Goal: Task Accomplishment & Management: Manage account settings

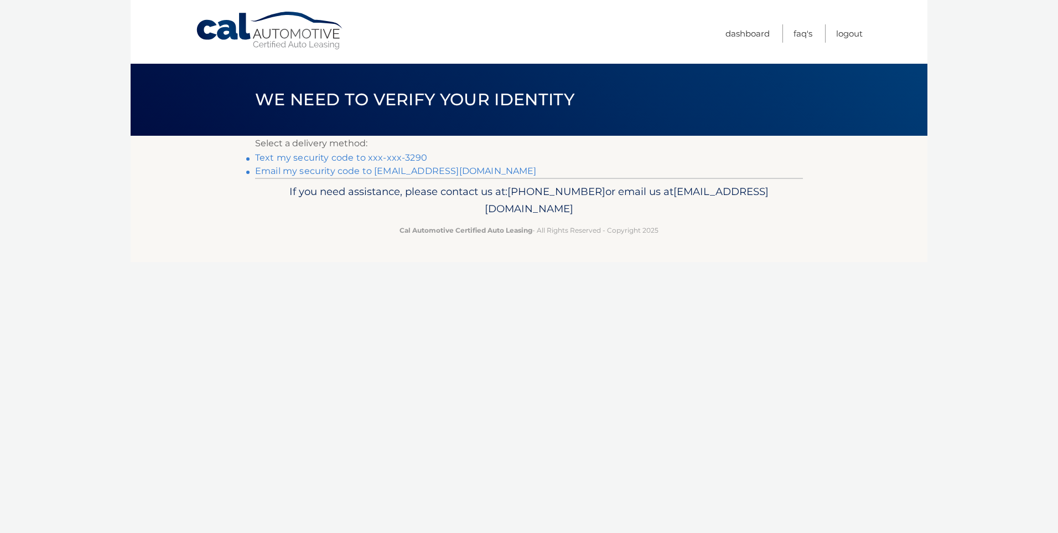
click at [381, 158] on link "Text my security code to xxx-xxx-3290" at bounding box center [341, 157] width 172 height 11
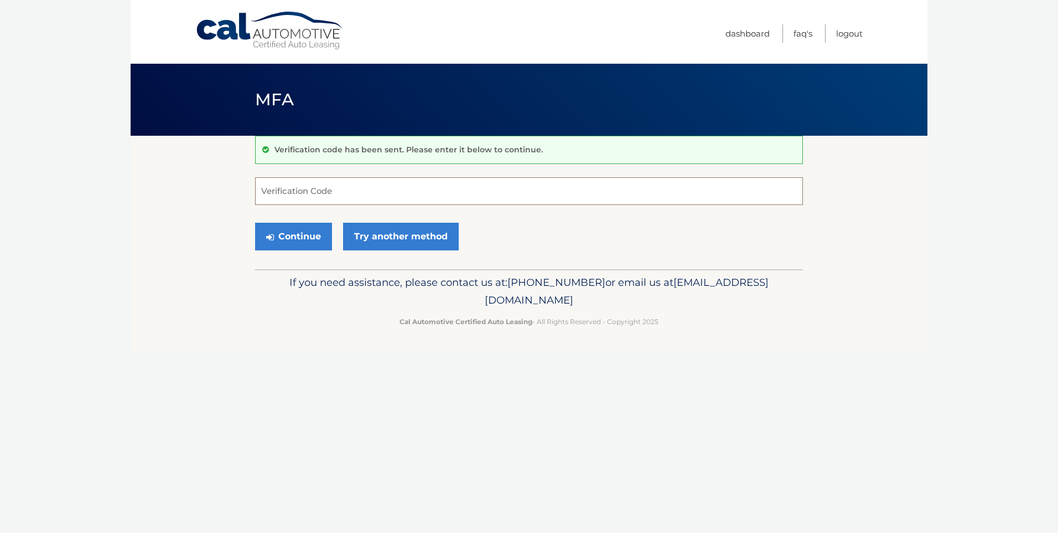
click at [328, 194] on input "Verification Code" at bounding box center [529, 191] width 548 height 28
type input "524994"
click at [302, 241] on button "Continue" at bounding box center [293, 237] width 77 height 28
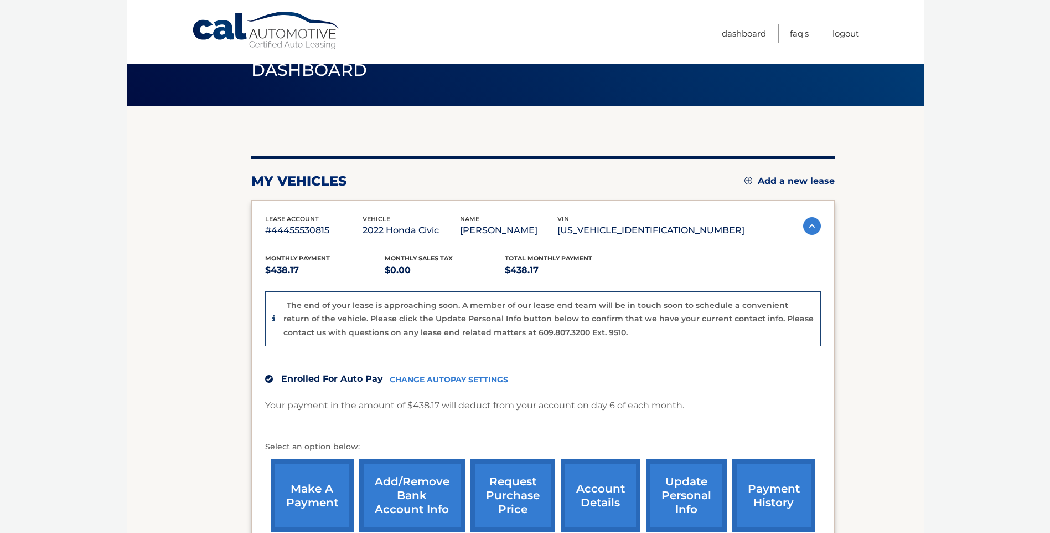
scroll to position [55, 0]
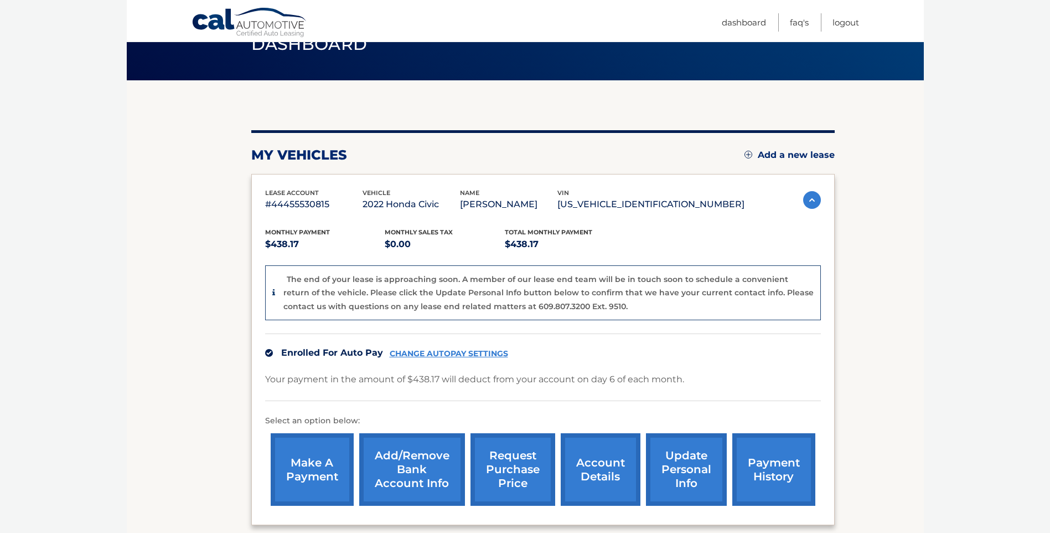
click at [674, 469] on link "update personal info" at bounding box center [686, 469] width 81 height 73
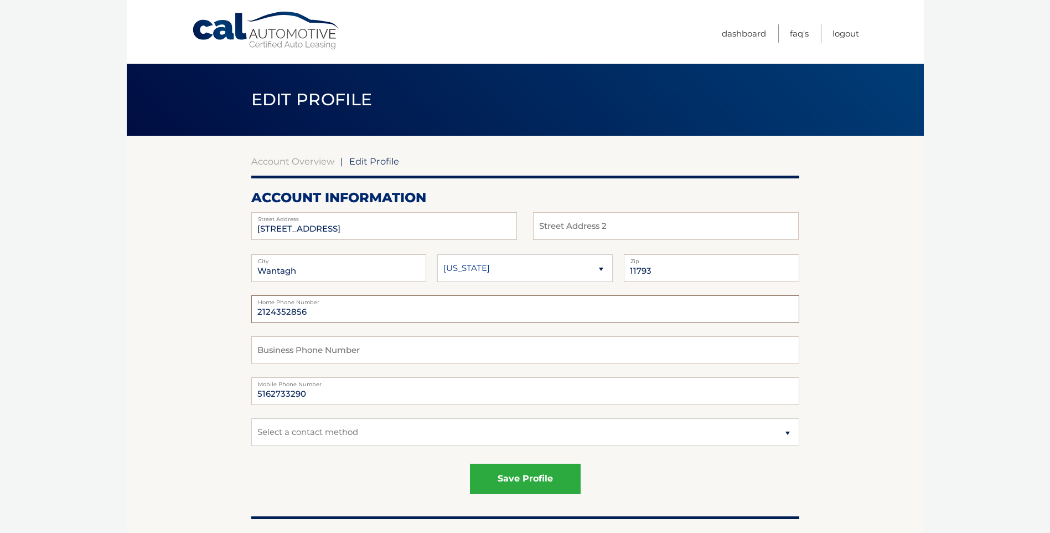
drag, startPoint x: 347, startPoint y: 314, endPoint x: 218, endPoint y: 313, distance: 129.0
type input "5166794629"
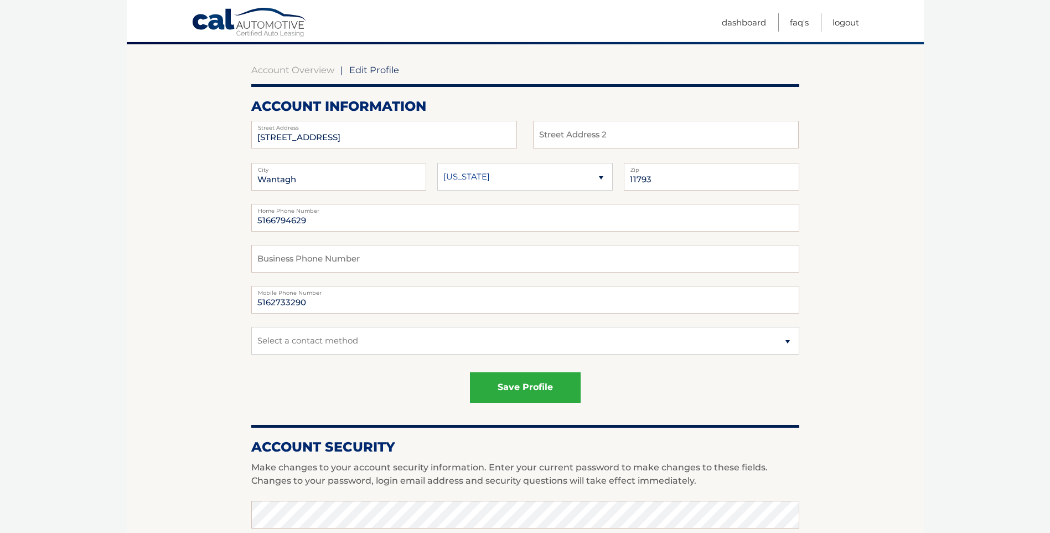
scroll to position [111, 0]
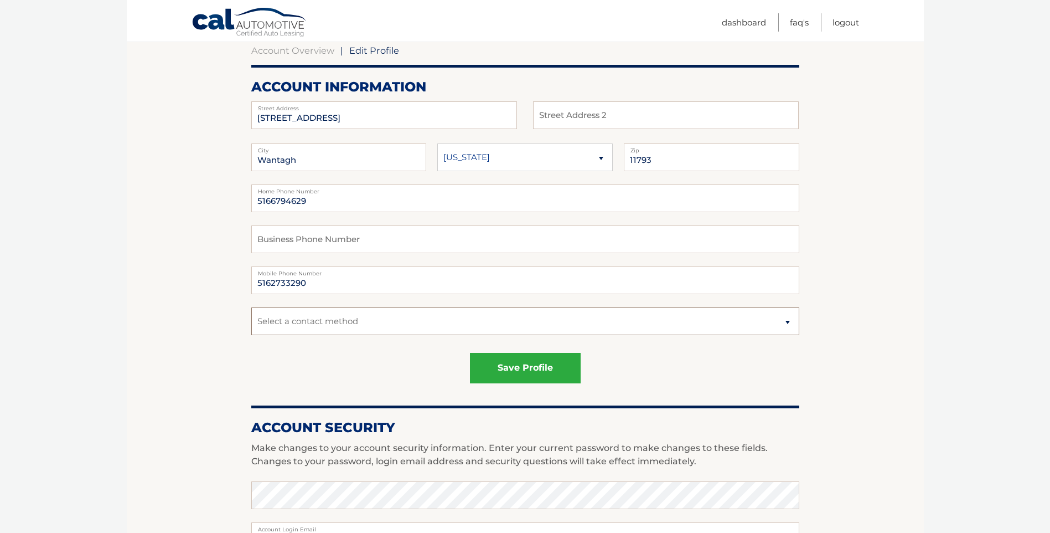
click at [790, 323] on select "Select a contact method Mobile Home" at bounding box center [525, 321] width 548 height 28
select select "1"
click at [251, 307] on select "Select a contact method Mobile Home" at bounding box center [525, 321] width 548 height 28
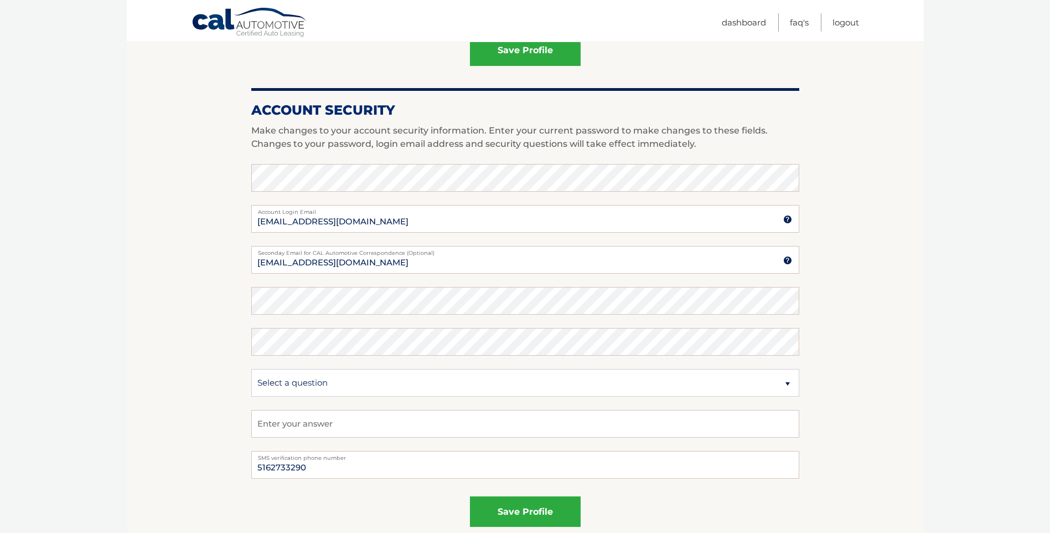
scroll to position [443, 0]
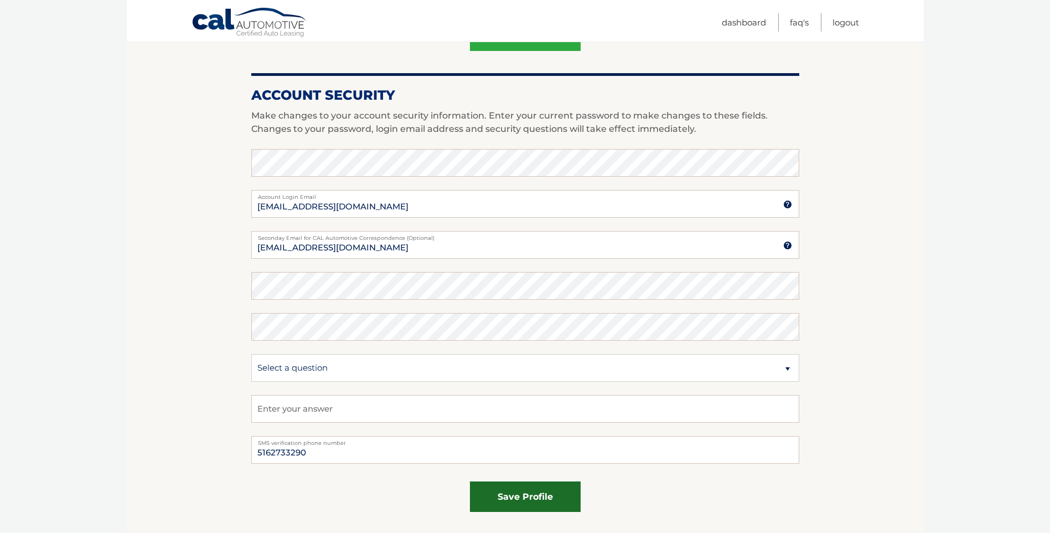
click at [532, 502] on button "save profile" at bounding box center [525, 496] width 111 height 30
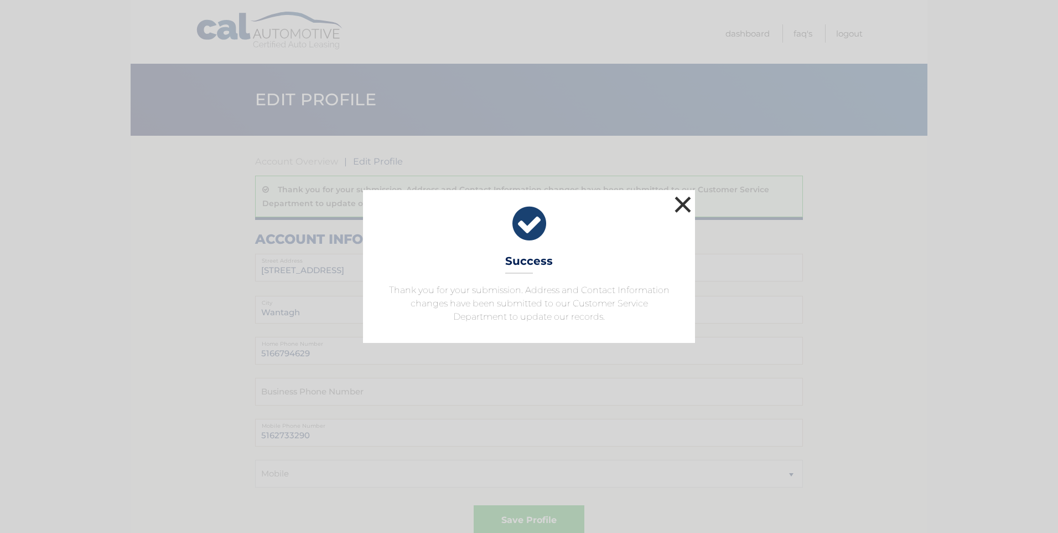
click at [686, 202] on button "×" at bounding box center [683, 204] width 22 height 22
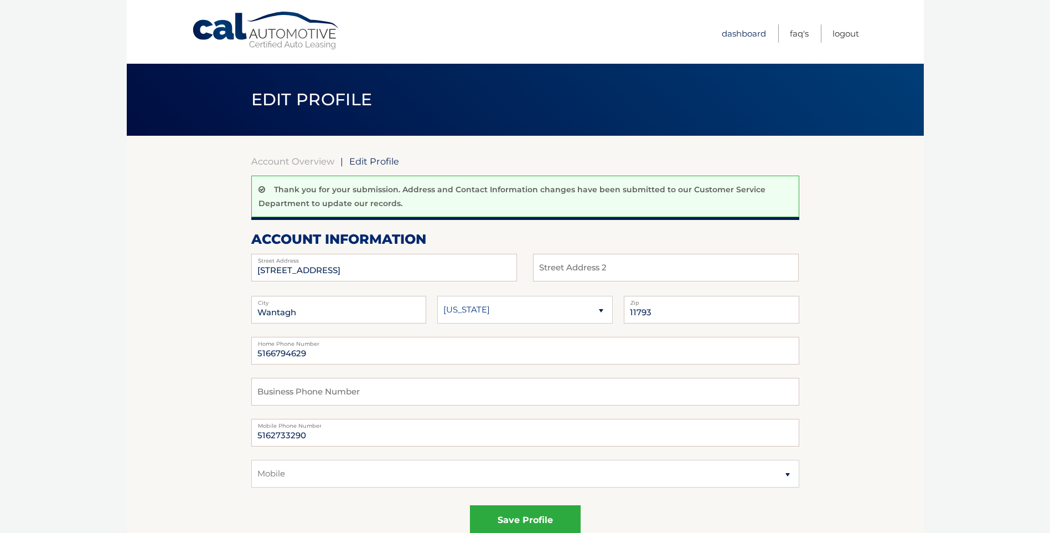
click at [755, 32] on link "Dashboard" at bounding box center [744, 33] width 44 height 18
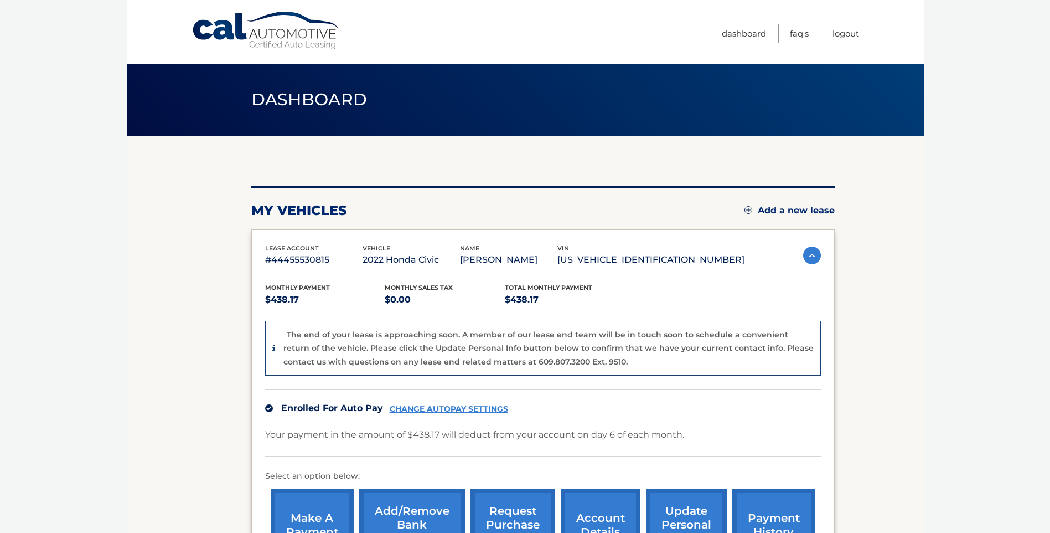
scroll to position [111, 0]
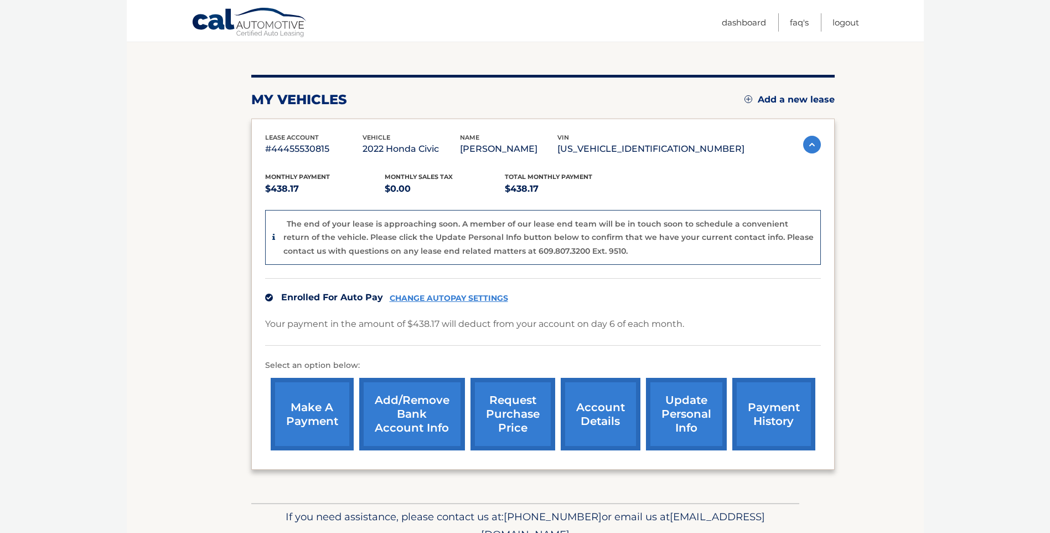
click at [778, 402] on link "payment history" at bounding box center [773, 414] width 83 height 73
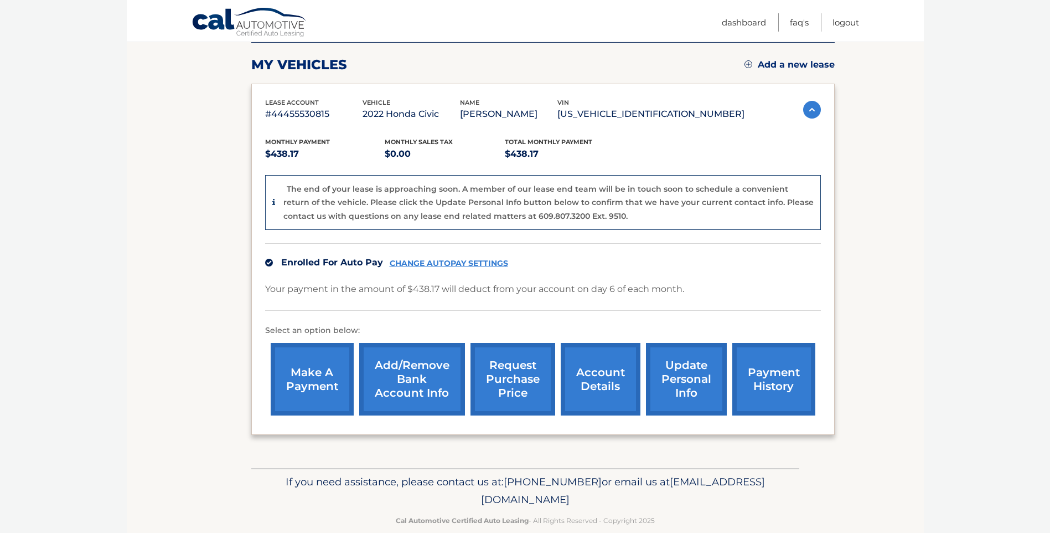
scroll to position [165, 0]
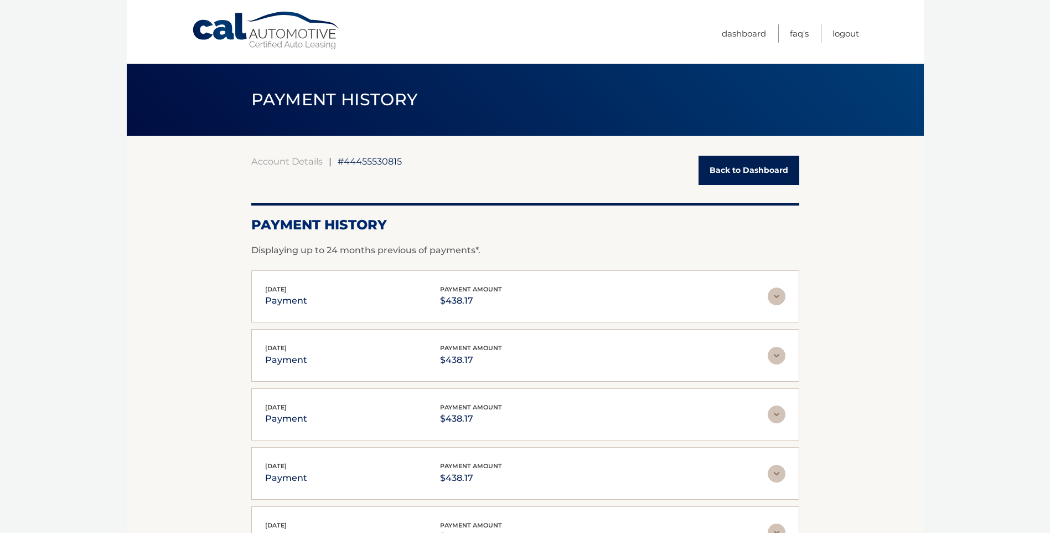
click at [770, 170] on link "Back to Dashboard" at bounding box center [749, 170] width 101 height 29
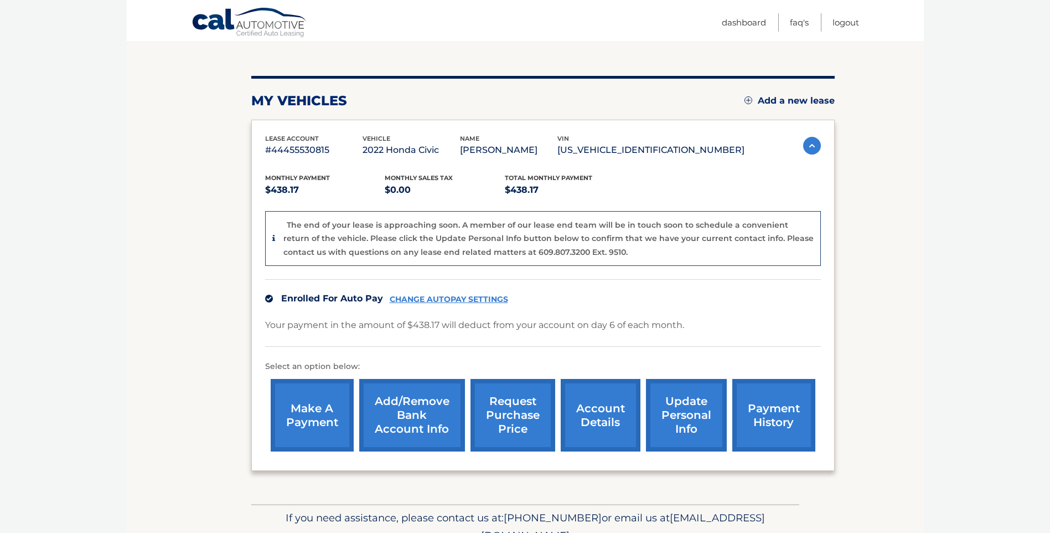
scroll to position [111, 0]
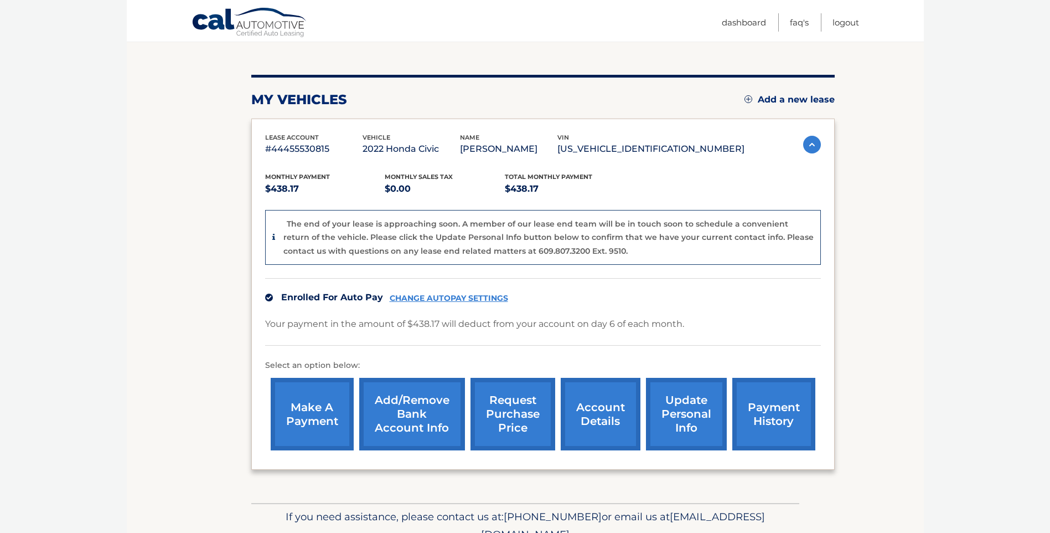
click at [526, 409] on link "request purchase price" at bounding box center [513, 414] width 85 height 73
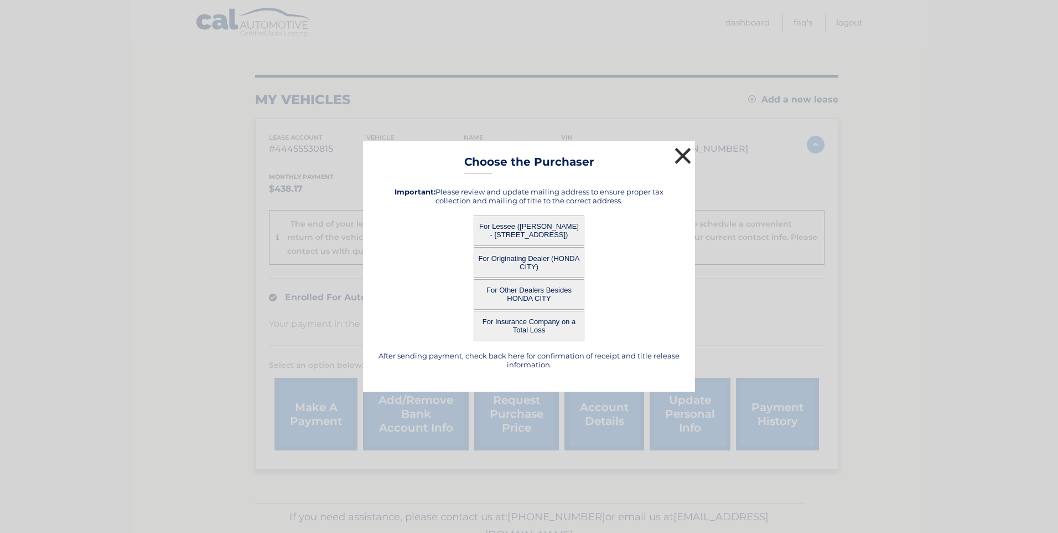
click at [687, 161] on button "×" at bounding box center [683, 155] width 22 height 22
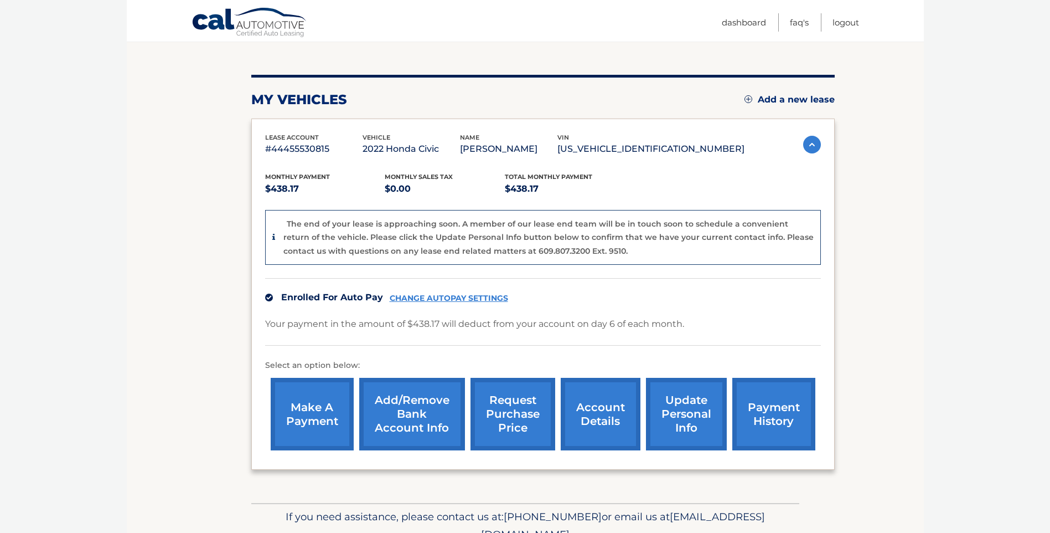
click at [153, 389] on section "my vehicles Add a new lease lease account #44455530815 vehicle 2022 Honda Civic…" at bounding box center [525, 264] width 797 height 478
click at [595, 415] on link "account details" at bounding box center [601, 414] width 80 height 73
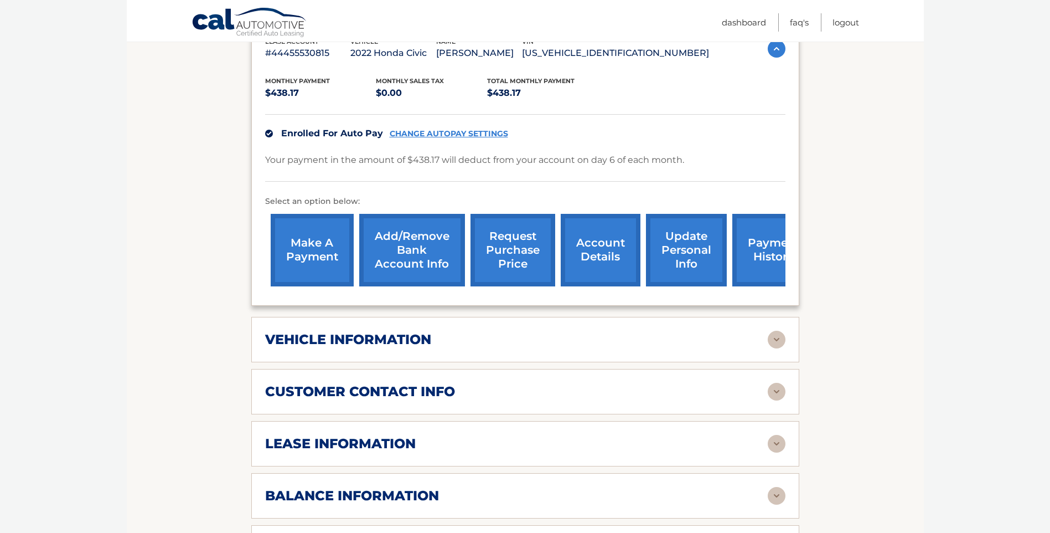
scroll to position [221, 0]
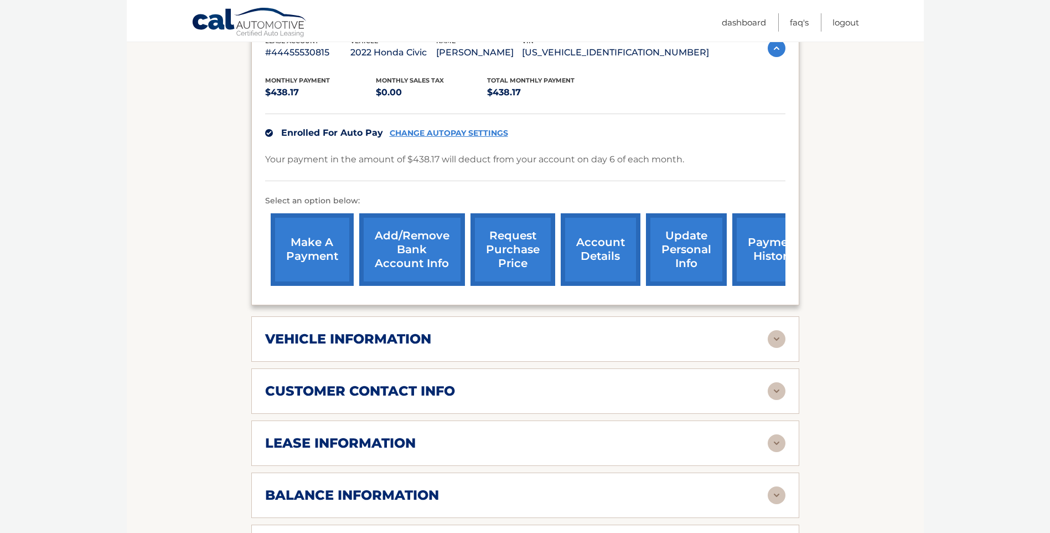
click at [777, 343] on img at bounding box center [777, 339] width 18 height 18
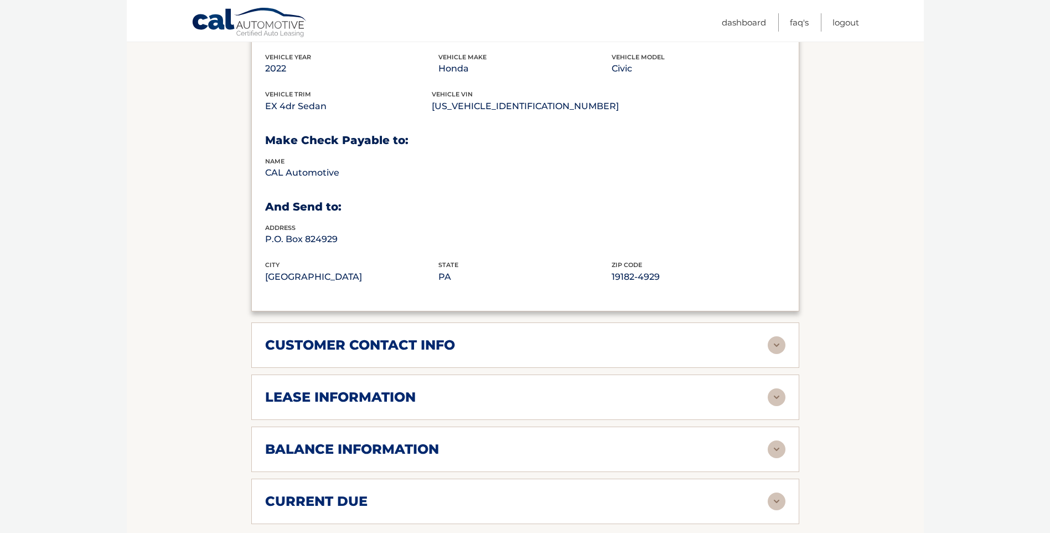
scroll to position [554, 0]
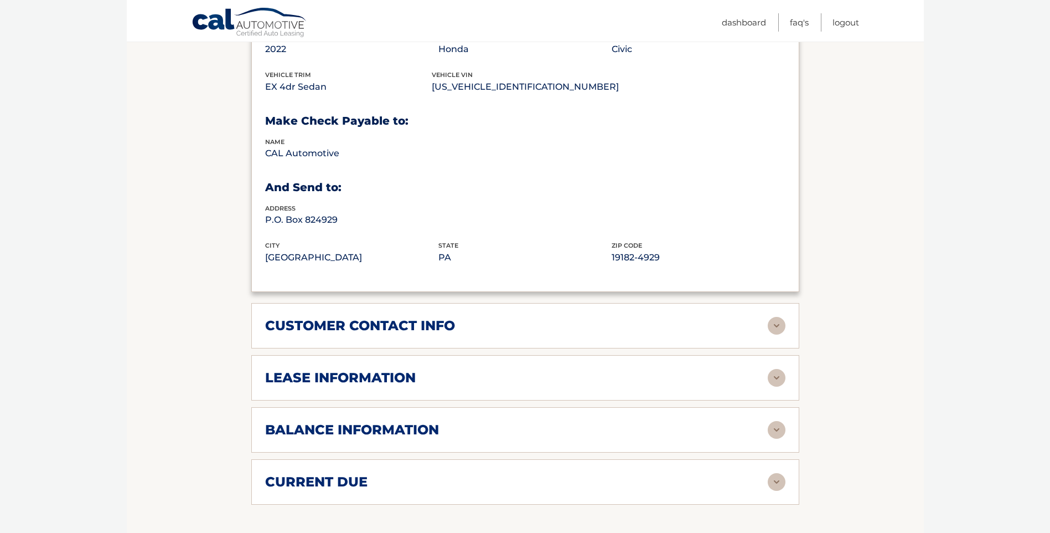
click at [776, 327] on img at bounding box center [777, 326] width 18 height 18
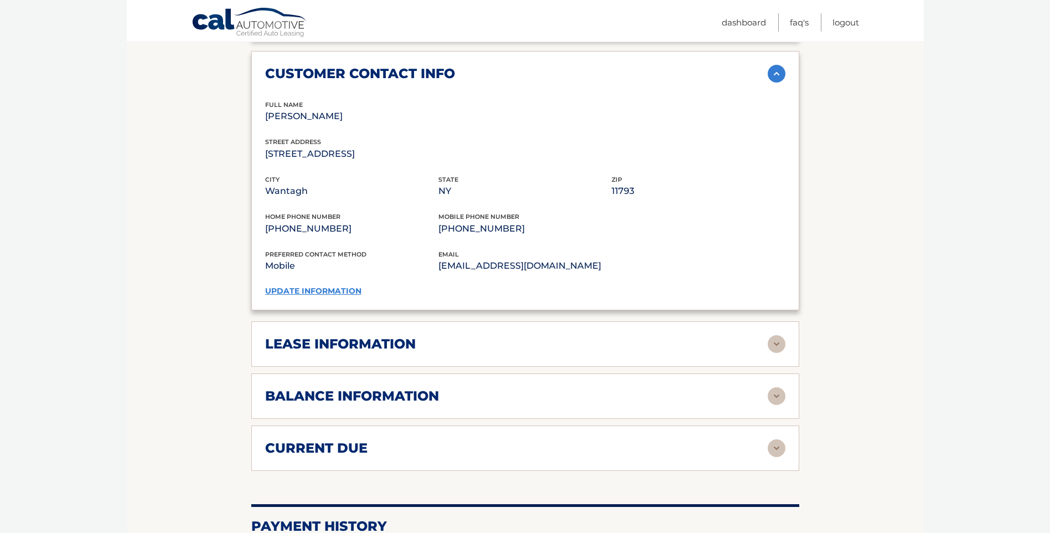
scroll to position [830, 0]
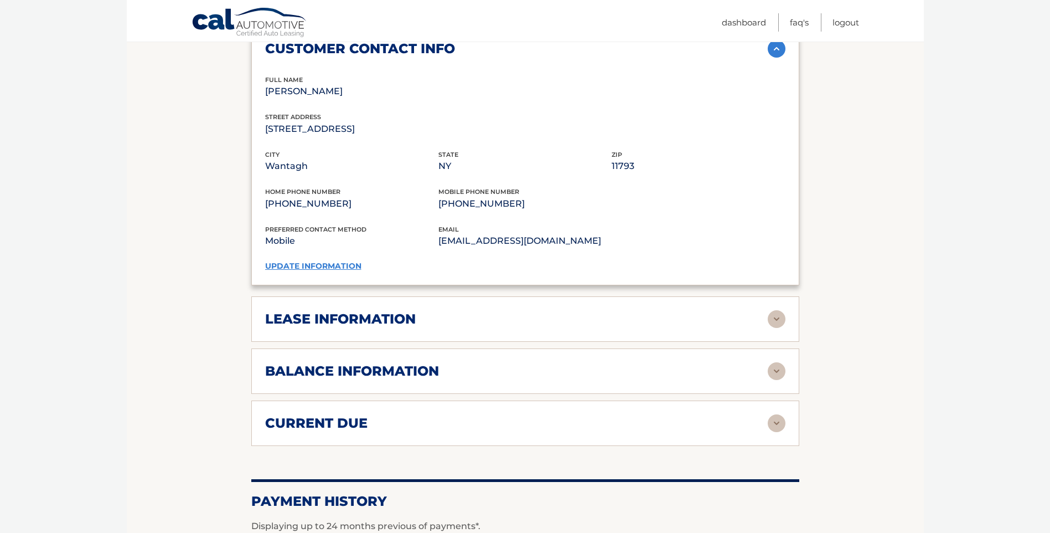
click at [768, 322] on img at bounding box center [777, 319] width 18 height 18
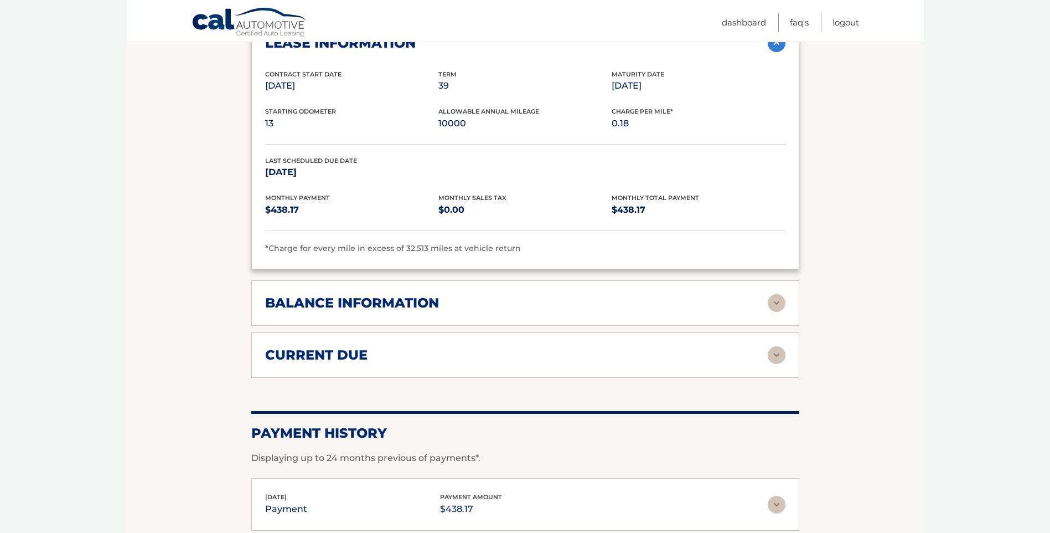
scroll to position [1107, 0]
click at [772, 302] on img at bounding box center [777, 302] width 18 height 18
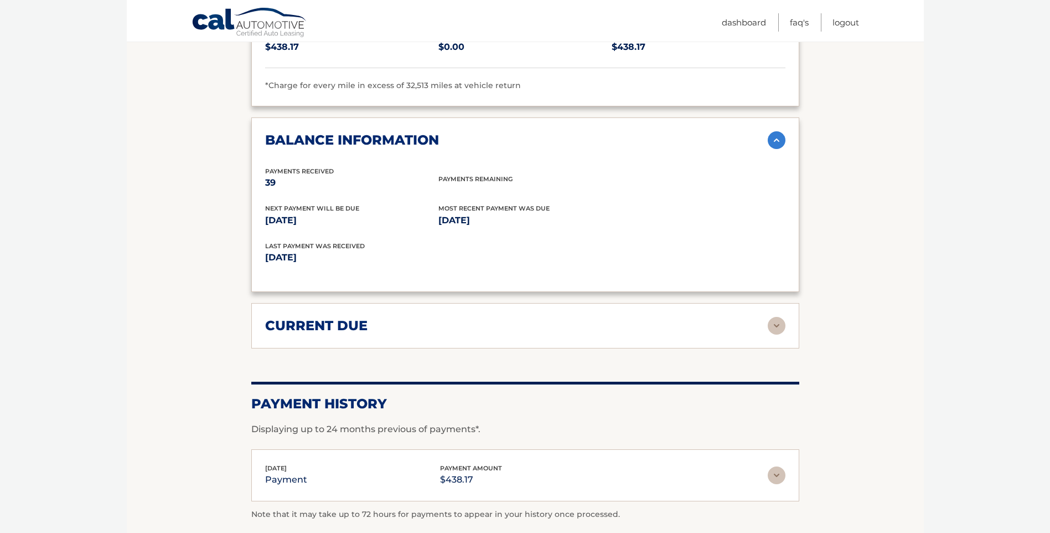
scroll to position [1273, 0]
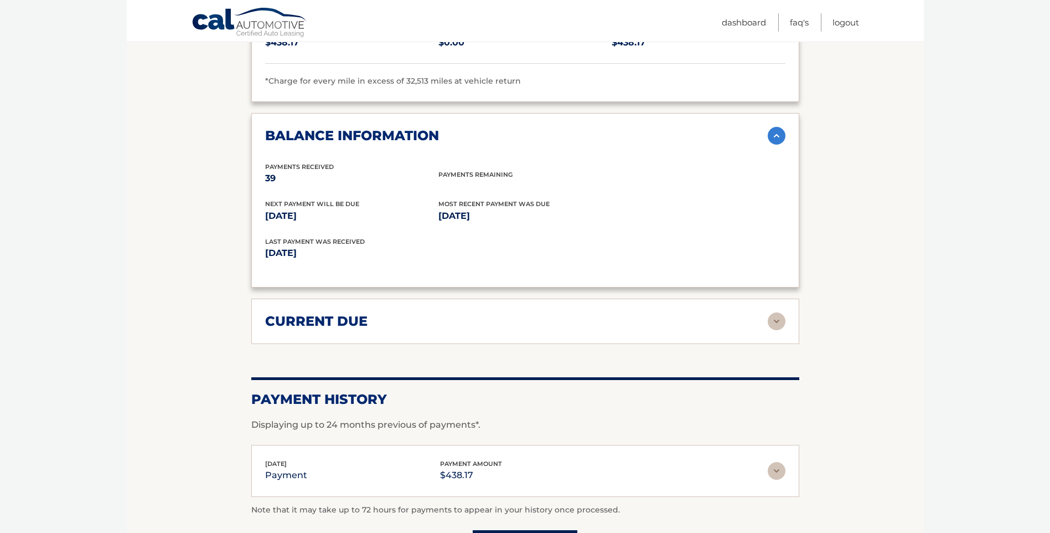
click at [774, 326] on img at bounding box center [777, 321] width 18 height 18
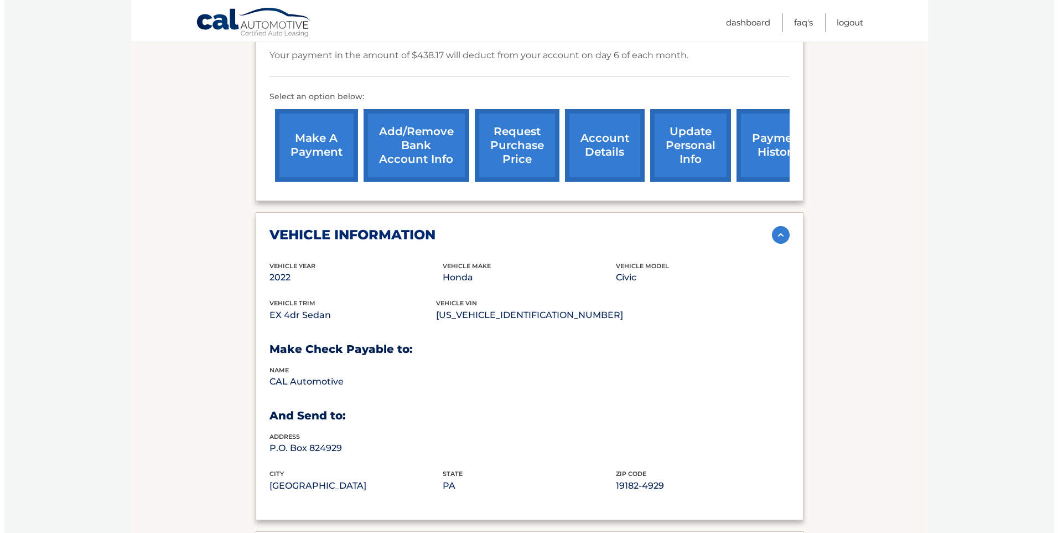
scroll to position [49, 0]
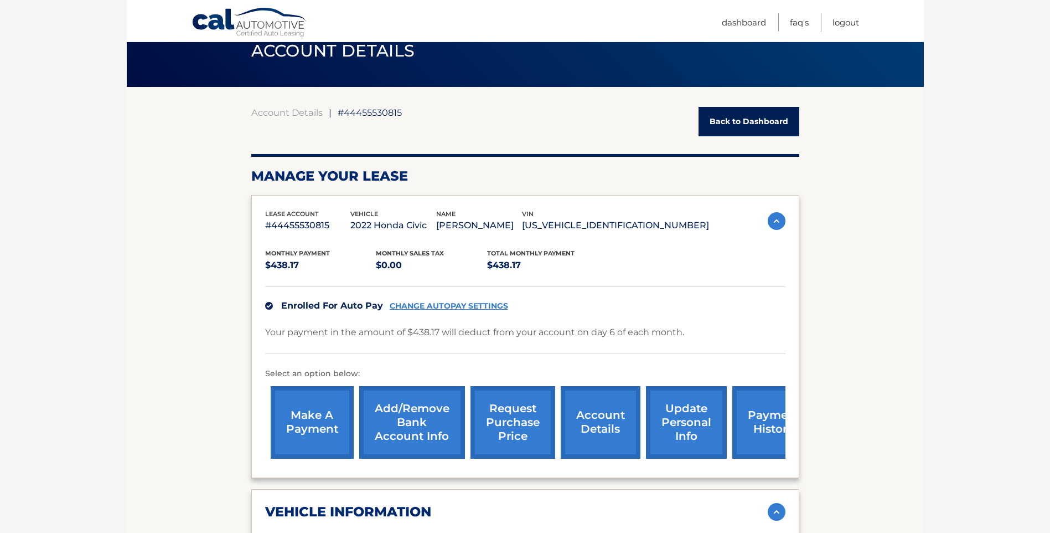
click at [512, 414] on link "request purchase price" at bounding box center [513, 422] width 85 height 73
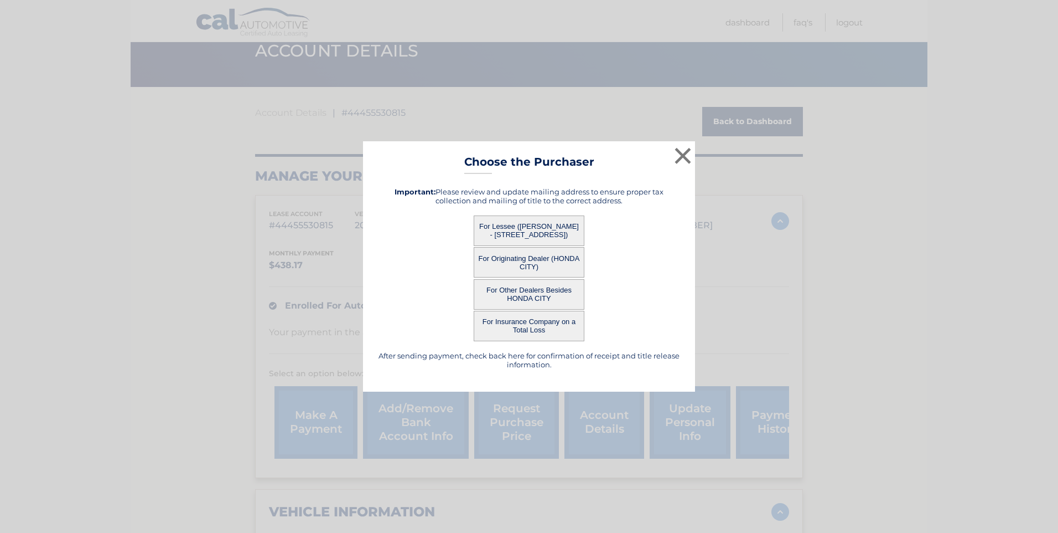
click at [547, 231] on button "For Lessee ([PERSON_NAME] - [STREET_ADDRESS])" at bounding box center [529, 230] width 111 height 30
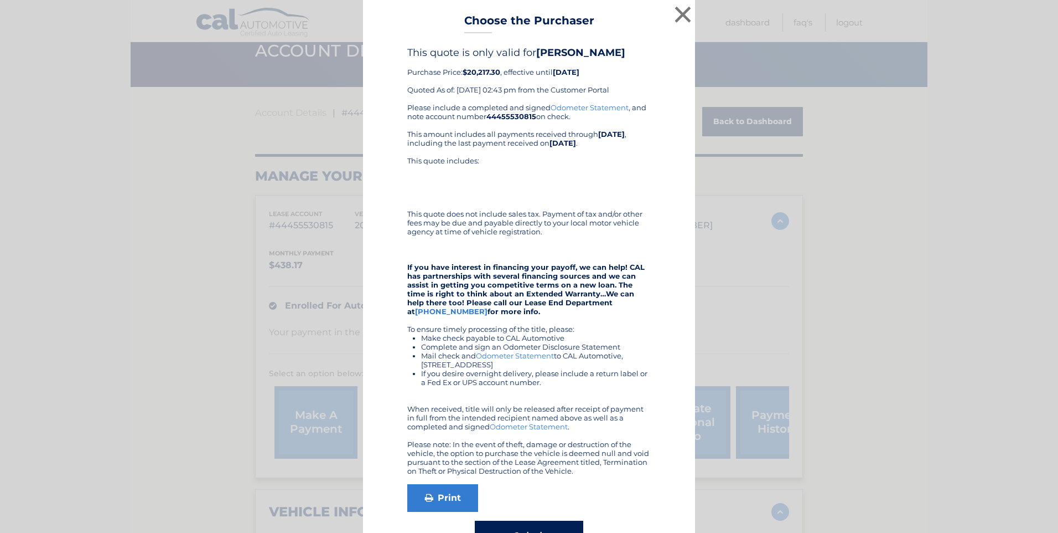
scroll to position [39, 0]
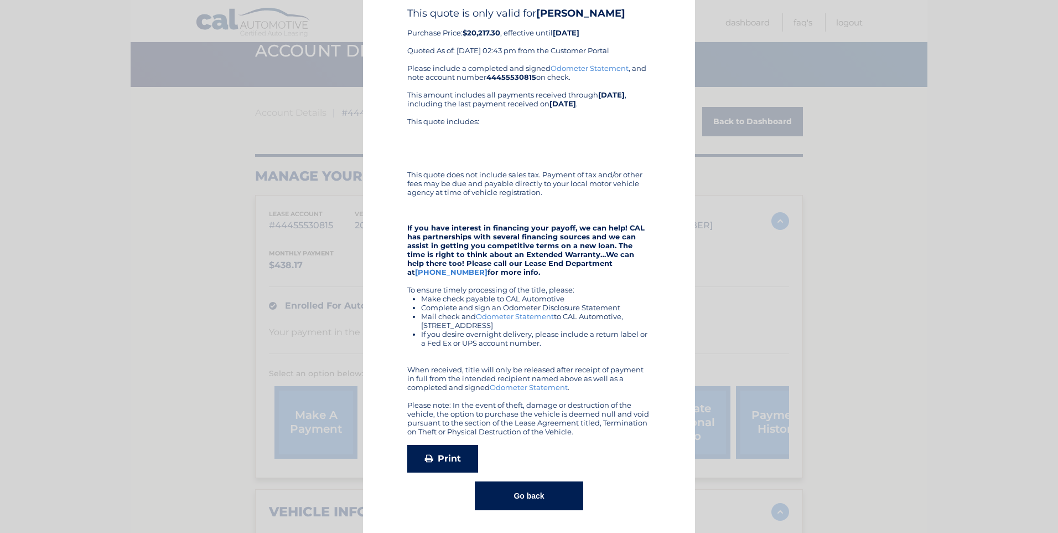
click at [451, 462] on link "Print" at bounding box center [442, 459] width 71 height 28
click at [521, 499] on button "Go back" at bounding box center [529, 495] width 108 height 29
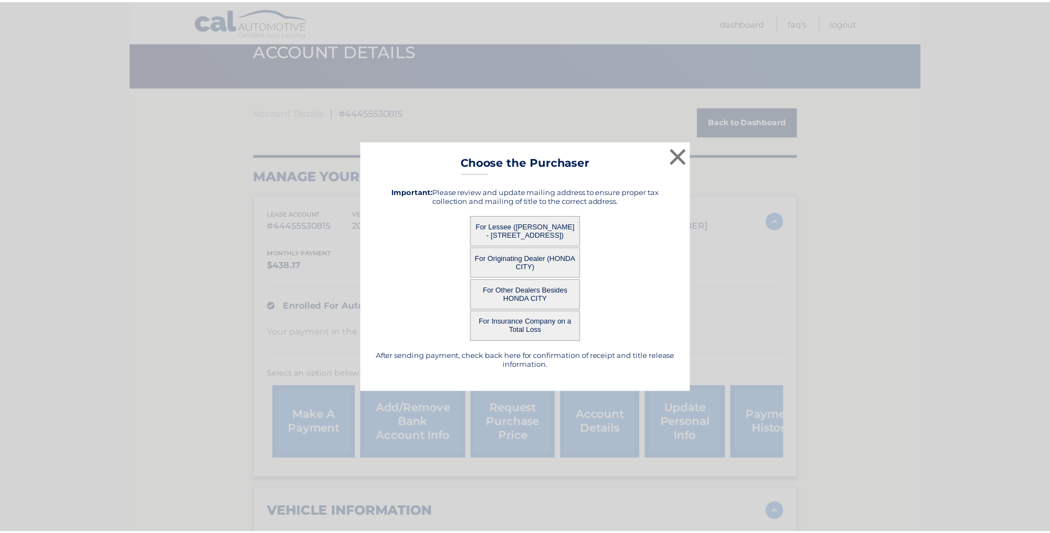
scroll to position [0, 0]
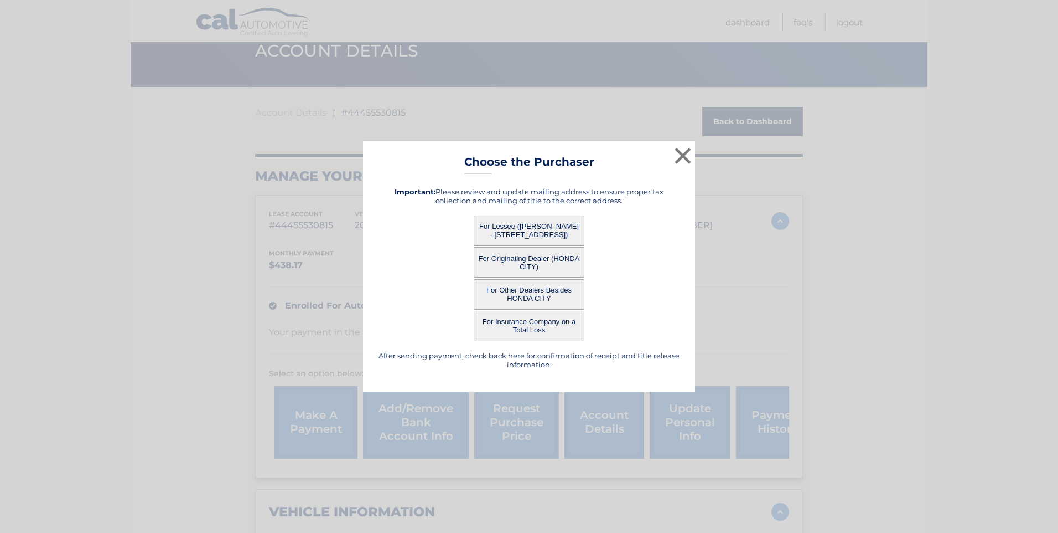
click at [538, 258] on button "For Originating Dealer (HONDA CITY)" at bounding box center [529, 262] width 111 height 30
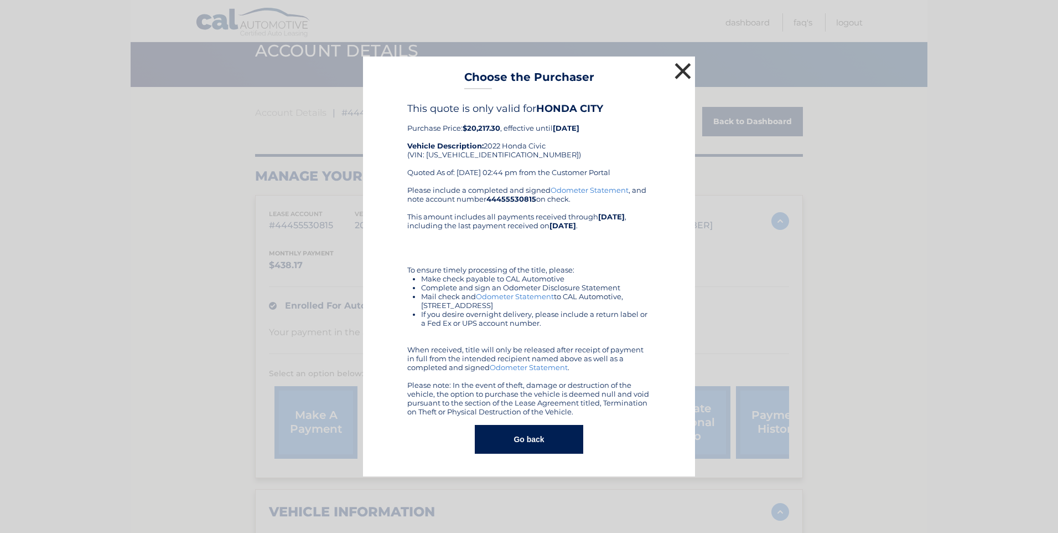
click at [681, 65] on button "×" at bounding box center [683, 71] width 22 height 22
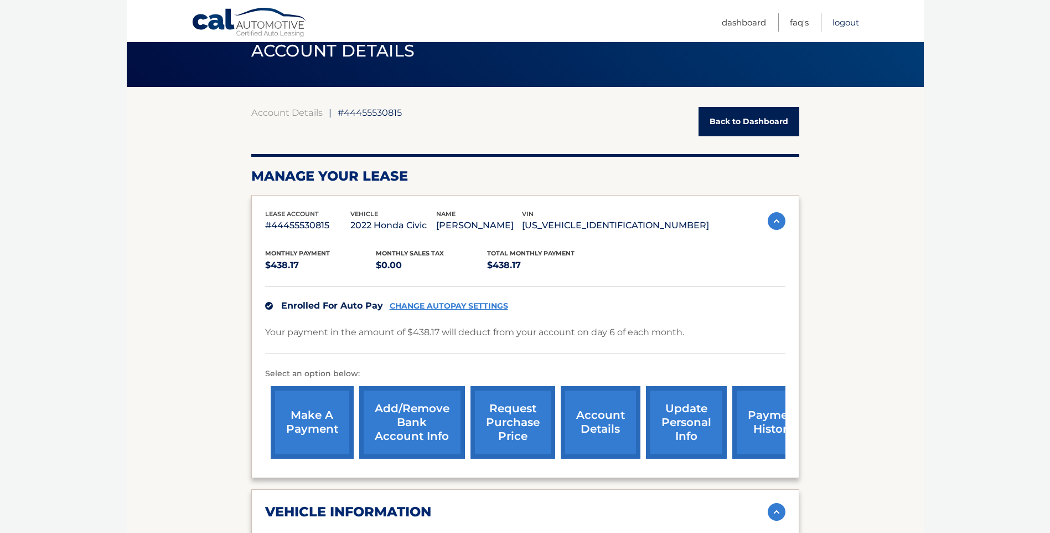
click at [847, 17] on link "Logout" at bounding box center [846, 22] width 27 height 18
